Goal: Information Seeking & Learning: Learn about a topic

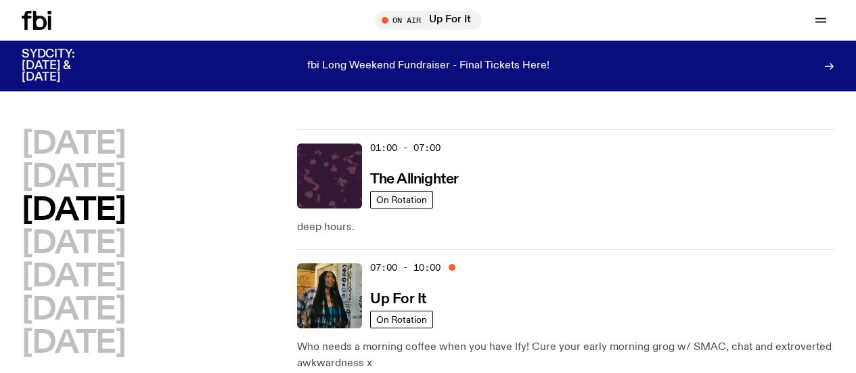
scroll to position [79, 0]
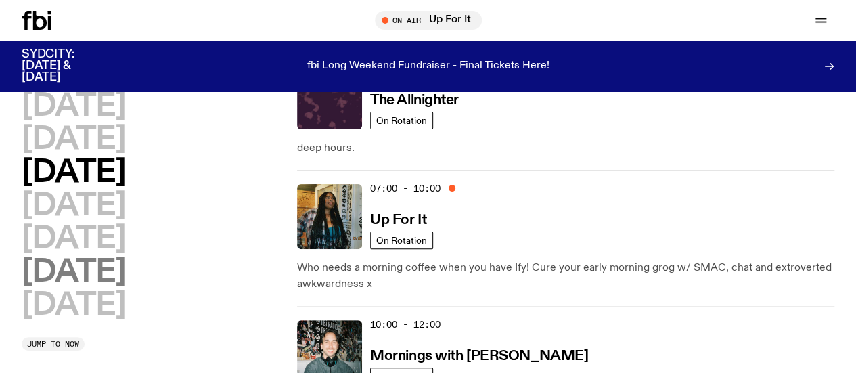
click at [103, 287] on h2 "[DATE]" at bounding box center [73, 272] width 103 height 30
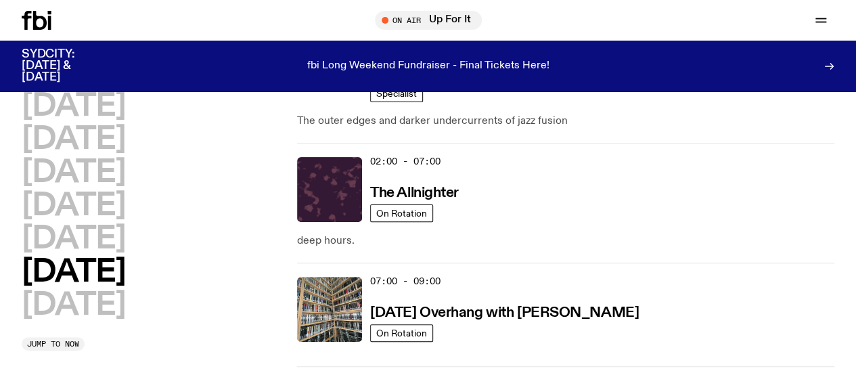
scroll to position [275, 0]
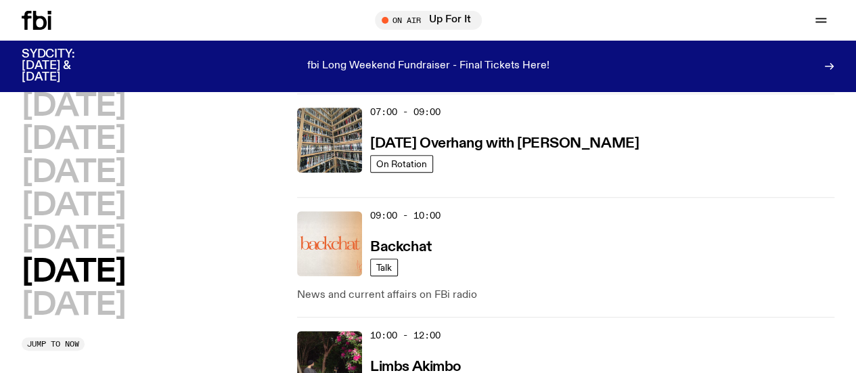
click at [624, 287] on p "News and current affairs on FBi radio" at bounding box center [565, 295] width 537 height 16
click at [411, 240] on h3 "Backchat" at bounding box center [400, 247] width 61 height 14
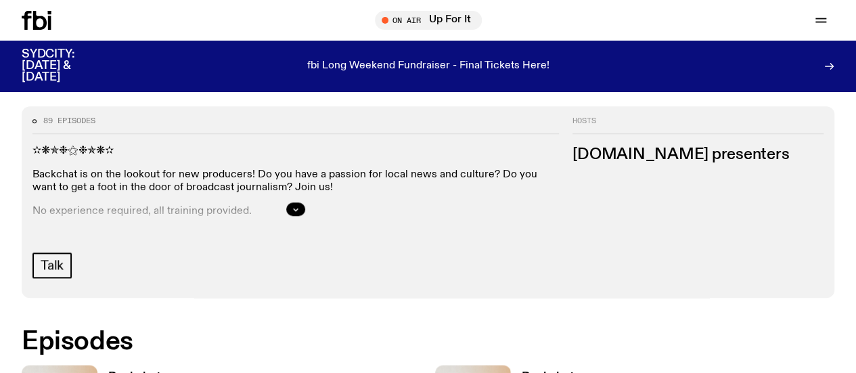
scroll to position [571, 0]
click at [559, 204] on div at bounding box center [295, 208] width 526 height 43
click at [559, 201] on div at bounding box center [295, 208] width 526 height 43
click at [305, 215] on button "button" at bounding box center [295, 209] width 19 height 14
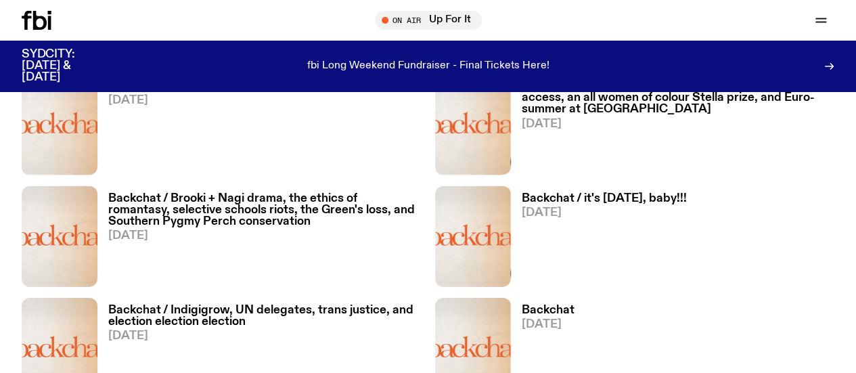
scroll to position [2153, 0]
